Goal: Task Accomplishment & Management: Manage account settings

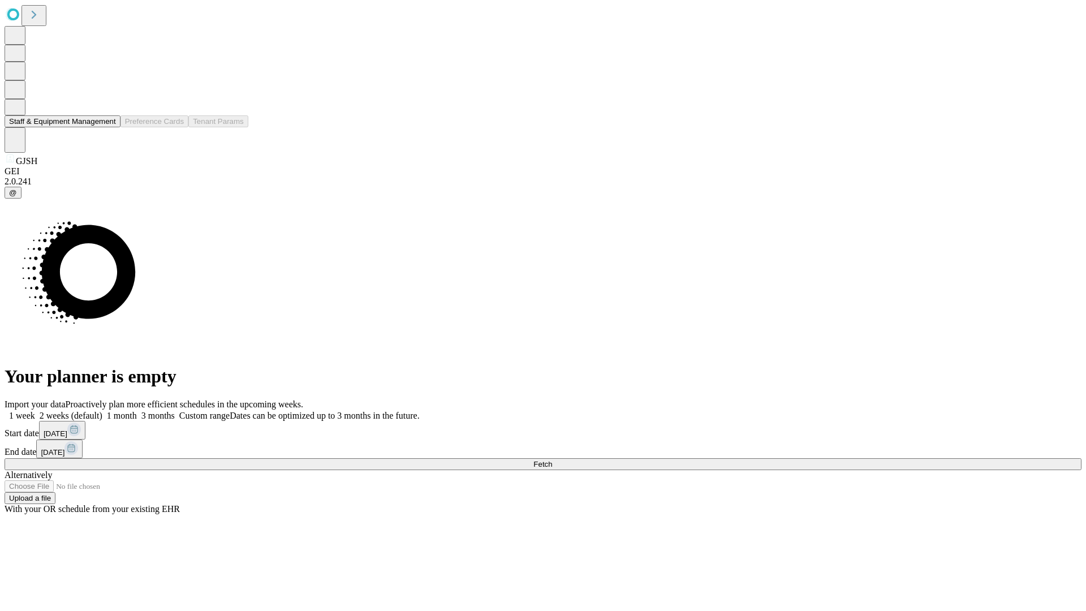
click at [108, 127] on button "Staff & Equipment Management" at bounding box center [63, 121] width 116 height 12
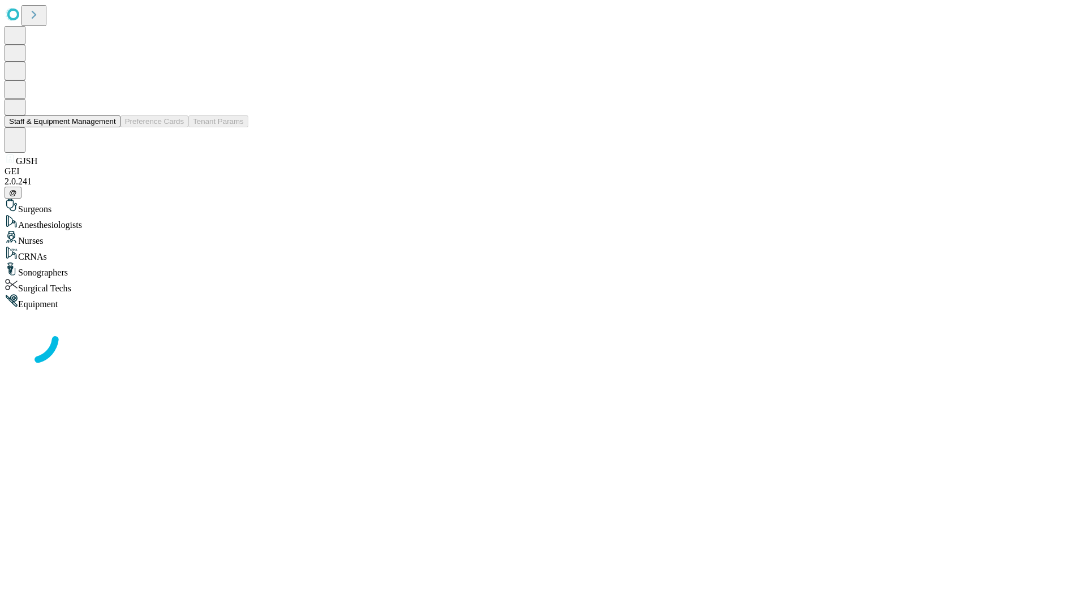
click at [108, 127] on button "Staff & Equipment Management" at bounding box center [63, 121] width 116 height 12
